Goal: Information Seeking & Learning: Learn about a topic

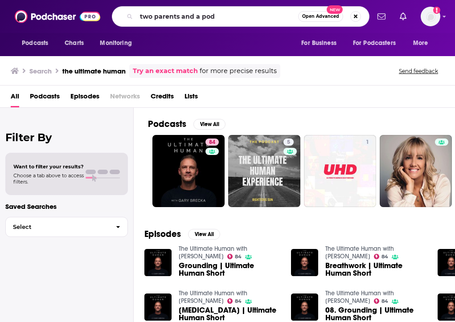
type input "two parents and a pod"
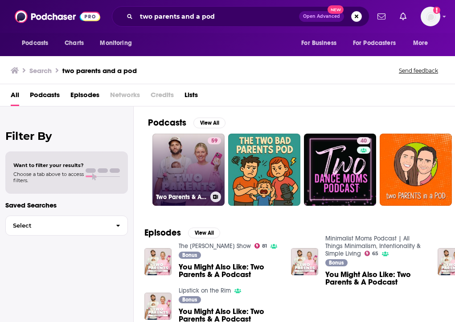
click at [187, 181] on link "59 Two Parents & A Podcast" at bounding box center [188, 170] width 72 height 72
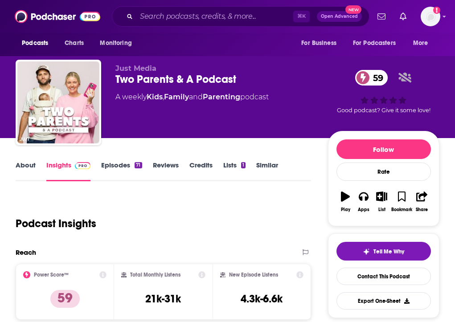
scroll to position [59, 0]
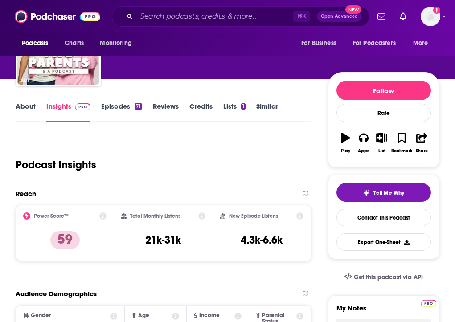
click at [30, 107] on link "About" at bounding box center [26, 112] width 20 height 20
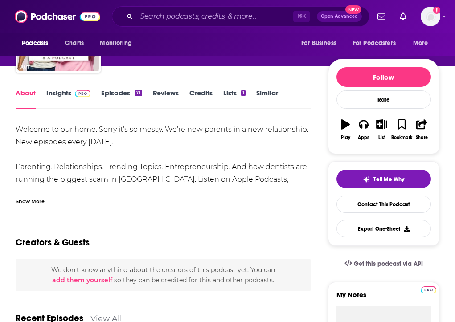
scroll to position [73, 0]
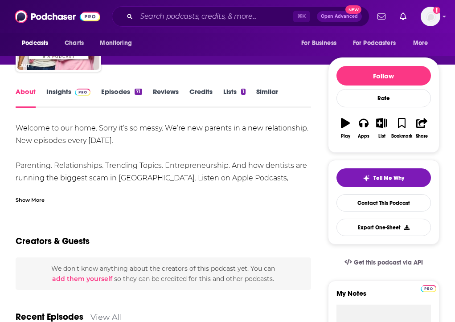
click at [41, 196] on div "Show More" at bounding box center [30, 199] width 29 height 8
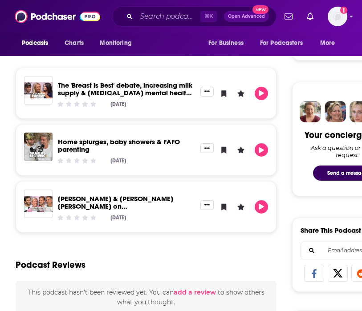
scroll to position [378, 0]
